Goal: Transaction & Acquisition: Subscribe to service/newsletter

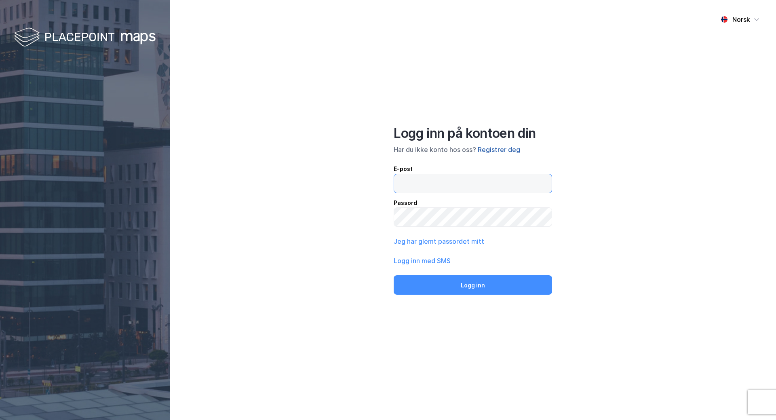
type input "[EMAIL_ADDRESS][DOMAIN_NAME]"
click at [507, 149] on button "Registrer deg" at bounding box center [499, 150] width 42 height 10
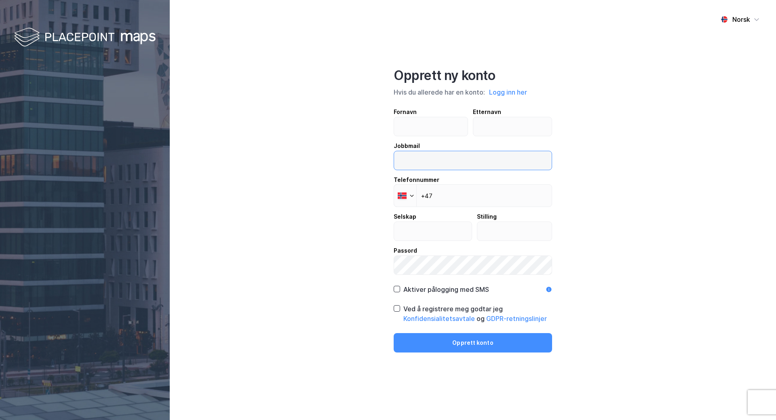
type input "[EMAIL_ADDRESS][DOMAIN_NAME]"
drag, startPoint x: 429, startPoint y: 156, endPoint x: 368, endPoint y: 154, distance: 60.7
click at [368, 156] on div "Norsk Opprett ny konto Hvis du allerede har en konto: Logg inn her Fornavn Ette…" at bounding box center [473, 210] width 606 height 420
type input "[EMAIL_ADDRESS][DOMAIN_NAME]"
click at [432, 133] on input "text" at bounding box center [431, 126] width 74 height 19
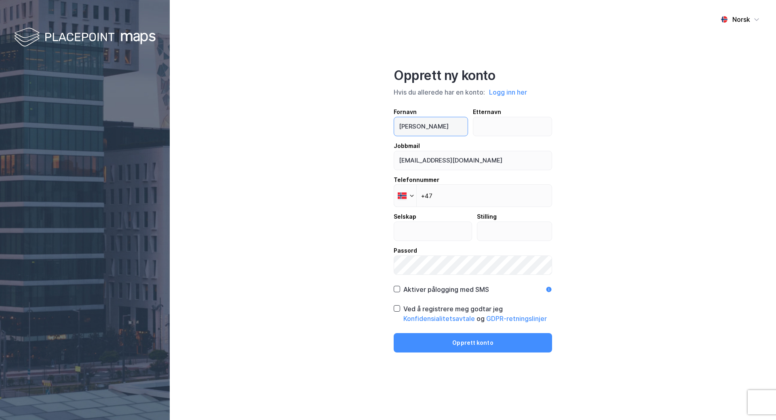
type input "[PERSON_NAME]"
type input "Nordskag"
click at [463, 201] on input "+47" at bounding box center [473, 195] width 158 height 23
click at [464, 201] on input "+47 9" at bounding box center [473, 195] width 158 height 23
type input "[PHONE_NUMBER]"
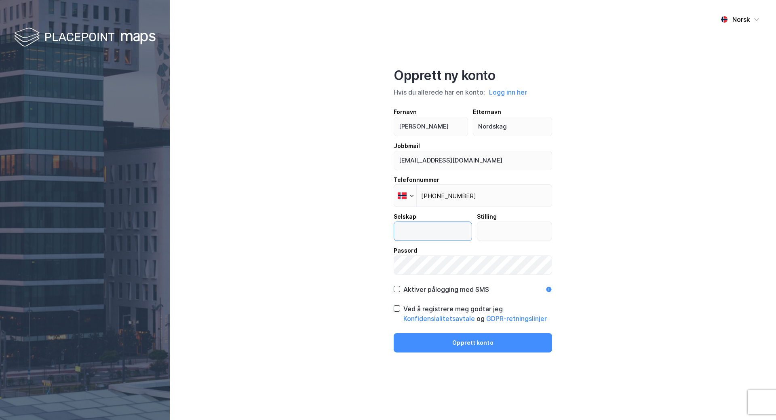
click at [453, 230] on input "text" at bounding box center [433, 231] width 78 height 19
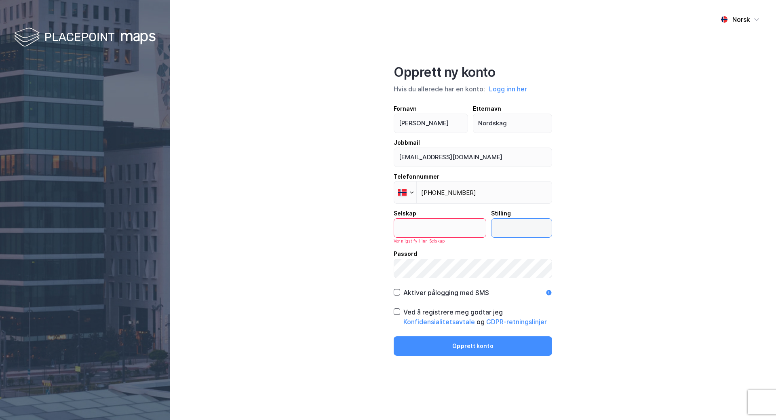
click at [499, 237] on input "text" at bounding box center [522, 228] width 60 height 19
type input "Megler"
click at [446, 233] on input "text" at bounding box center [440, 228] width 92 height 19
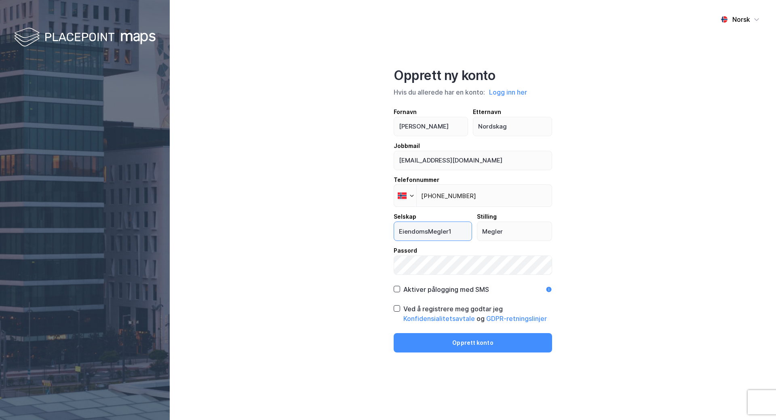
type input "EiendomsMegler1"
click at [311, 262] on div "Norsk Opprett ny konto Hvis du allerede har en konto: Logg inn her Fornavn [PER…" at bounding box center [473, 210] width 606 height 420
click at [574, 257] on div "Norsk Opprett ny konto Hvis du allerede har en konto: Logg inn her Fornavn [PER…" at bounding box center [473, 210] width 606 height 420
click at [421, 308] on div "Ved å registrere meg godtar jeg Konfidensialitetsavtale og GDPR-retningslinjer" at bounding box center [477, 313] width 149 height 19
click at [413, 286] on div "Aktiver pålogging med SMS" at bounding box center [446, 290] width 86 height 10
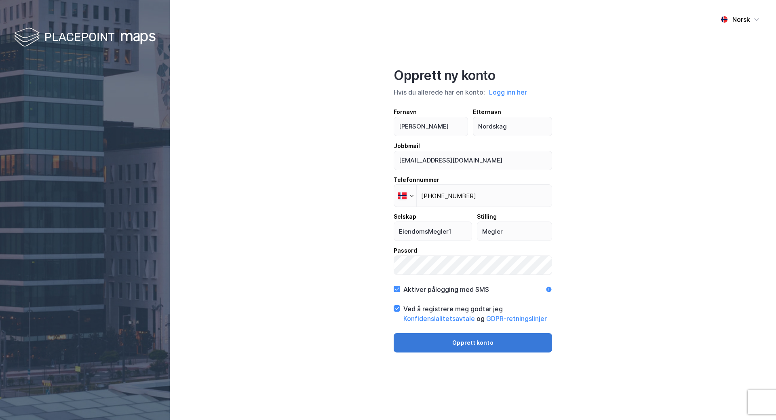
click at [476, 346] on button "Opprett konto" at bounding box center [473, 342] width 158 height 19
